Goal: Navigation & Orientation: Find specific page/section

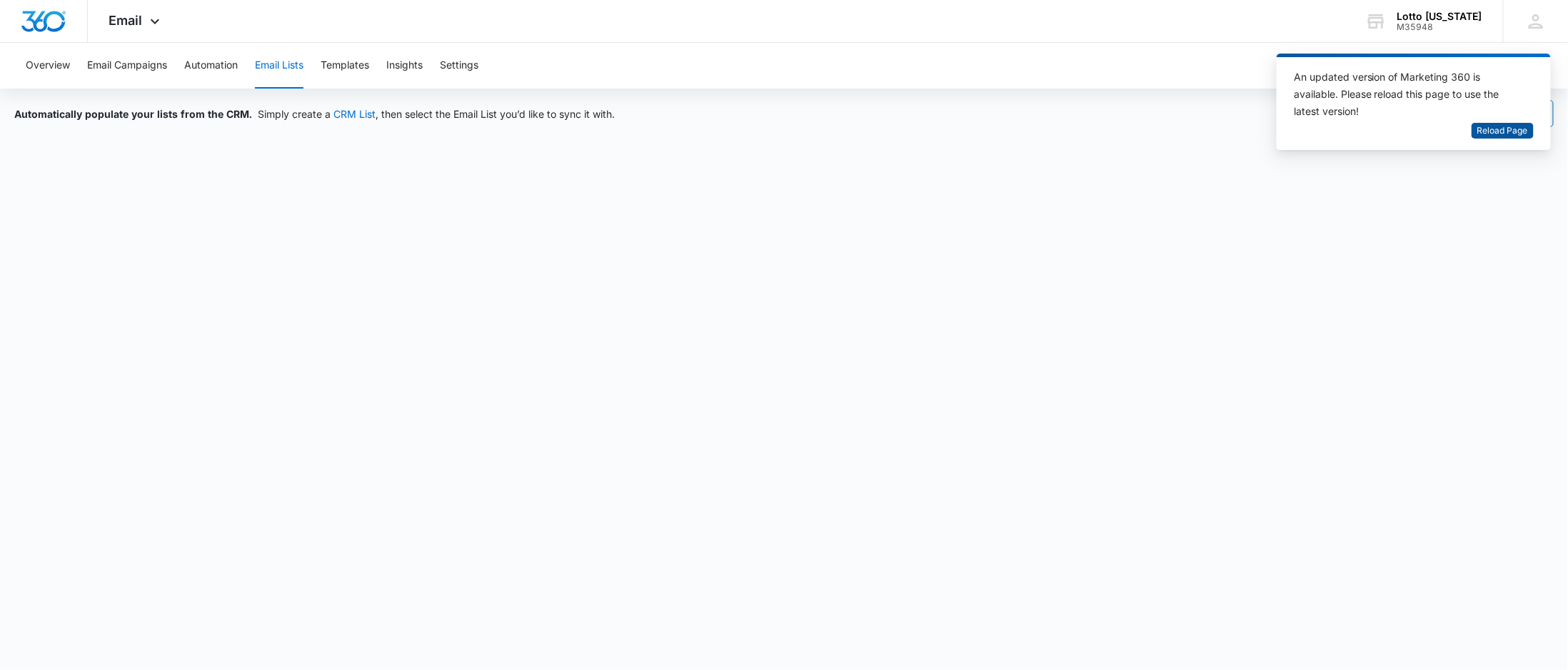
click at [1501, 131] on span "Reload Page" at bounding box center [1503, 132] width 51 height 14
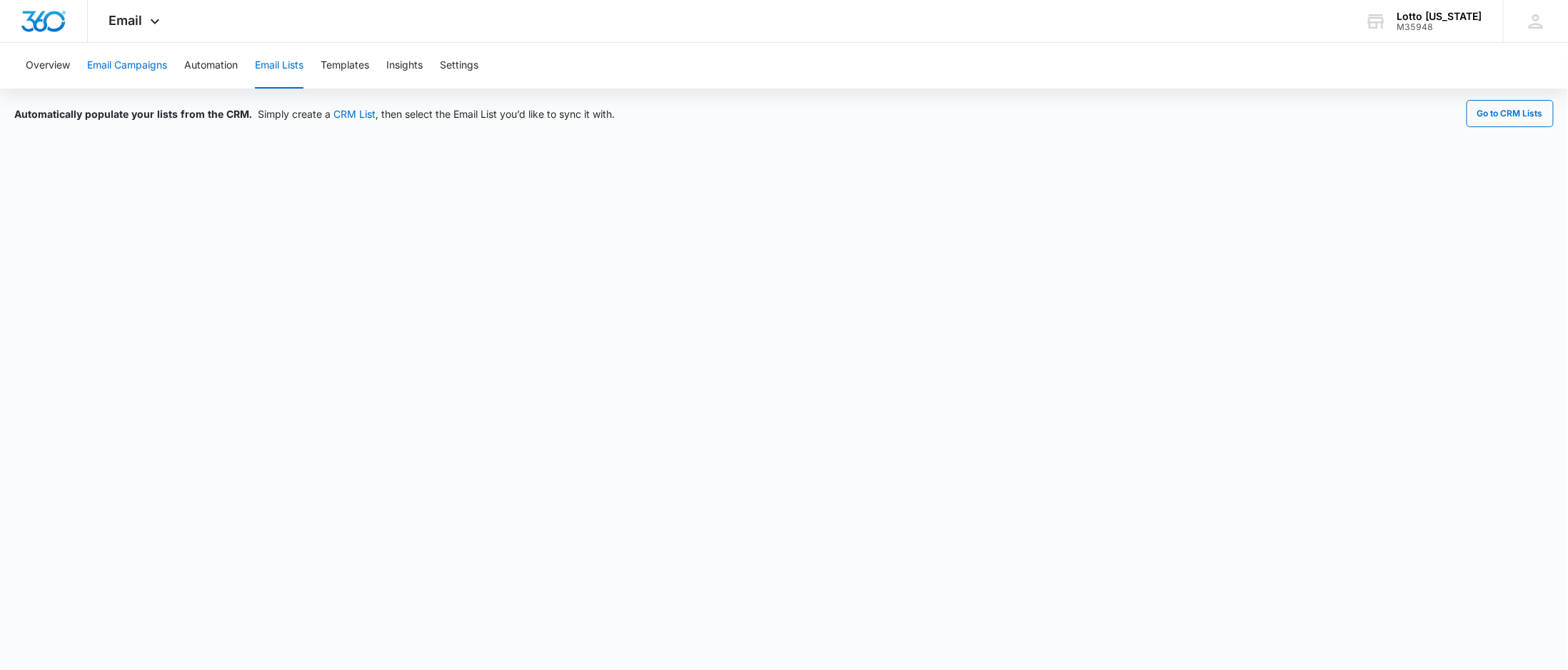
click at [143, 59] on button "Email Campaigns" at bounding box center [127, 65] width 80 height 46
